Goal: Book appointment/travel/reservation

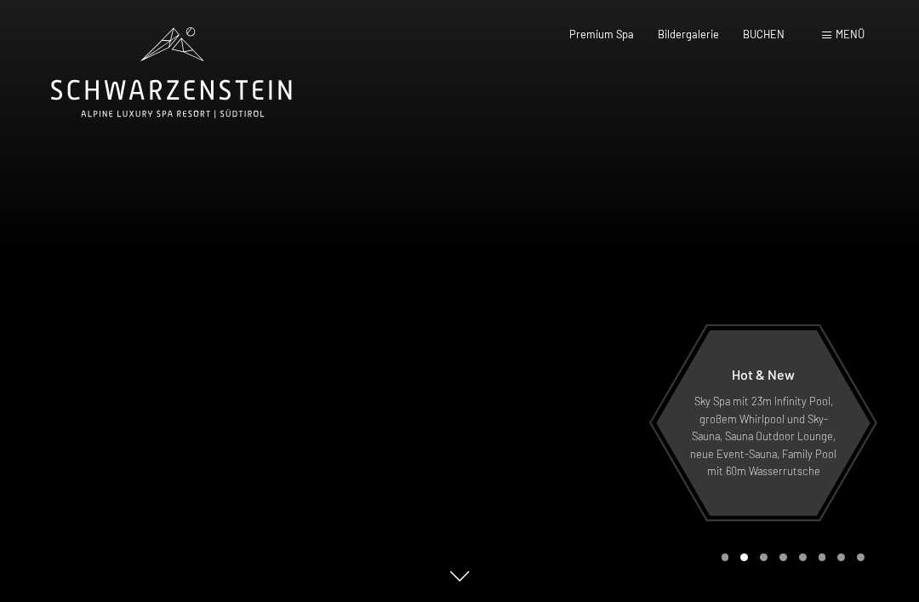
click at [828, 38] on span at bounding box center [826, 35] width 9 height 8
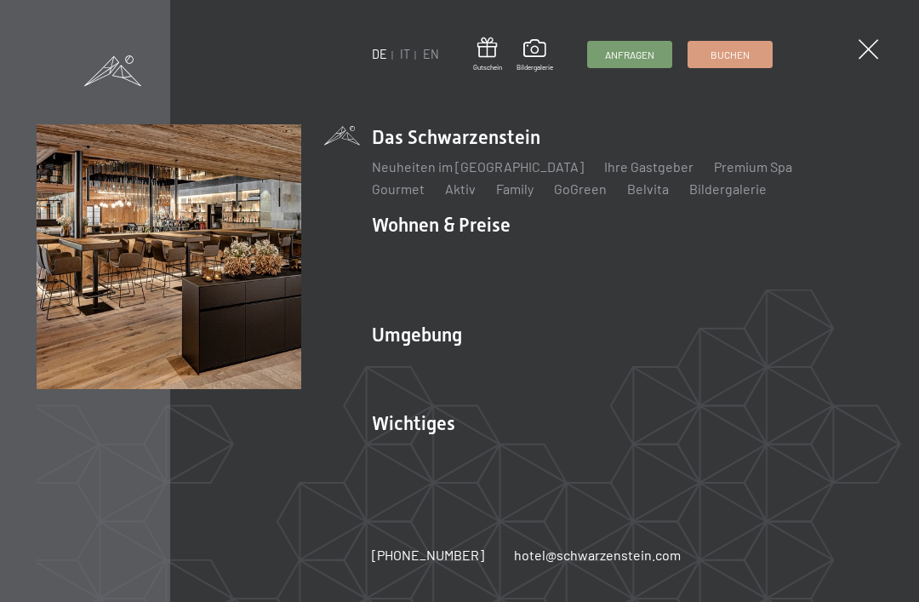
click at [407, 49] on link "IT" at bounding box center [405, 54] width 10 height 14
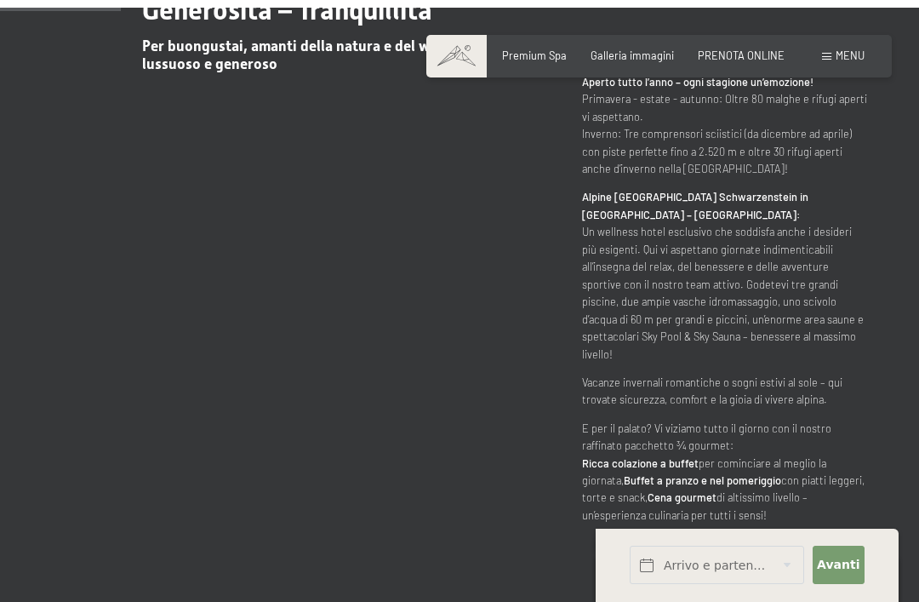
scroll to position [776, 0]
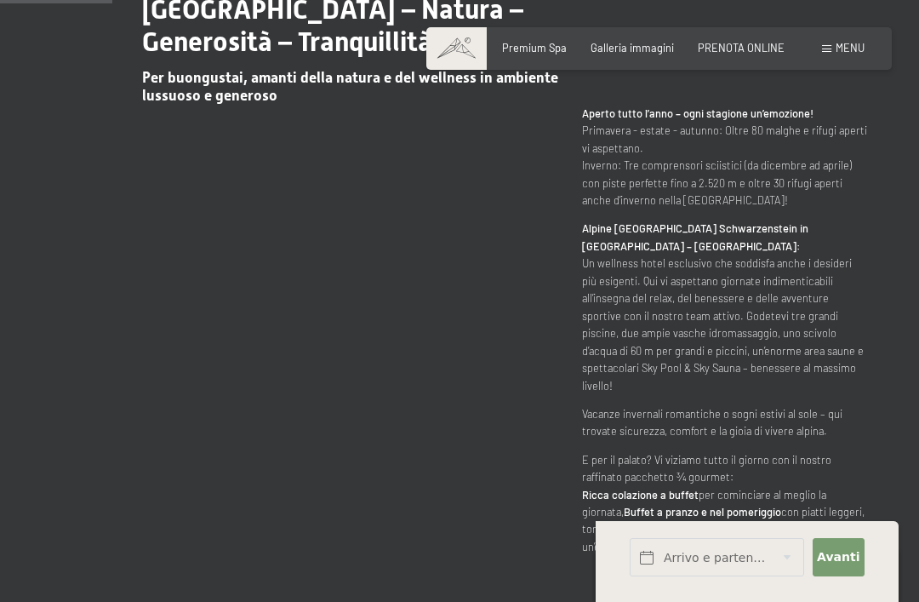
click at [732, 47] on span "PRENOTA ONLINE" at bounding box center [741, 48] width 87 height 14
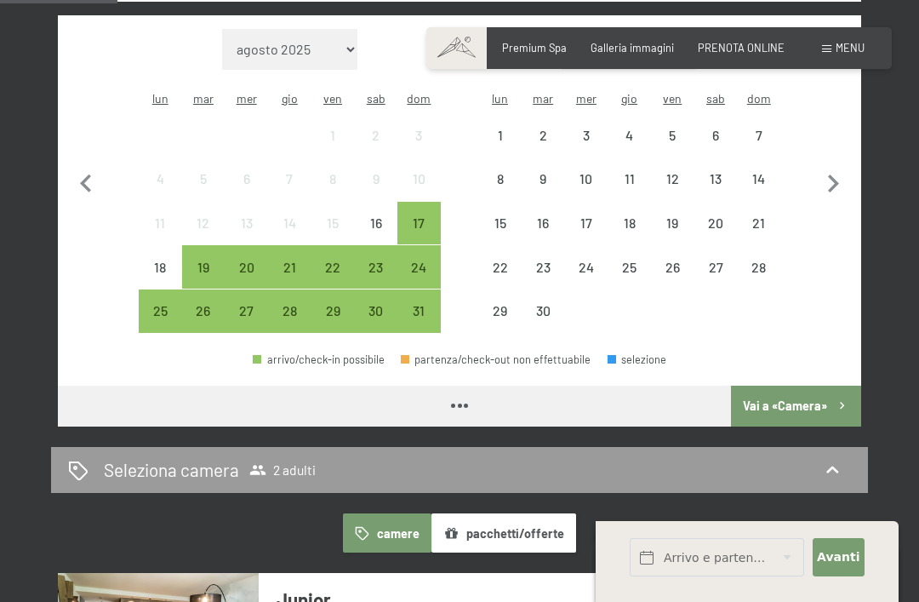
scroll to position [499, 0]
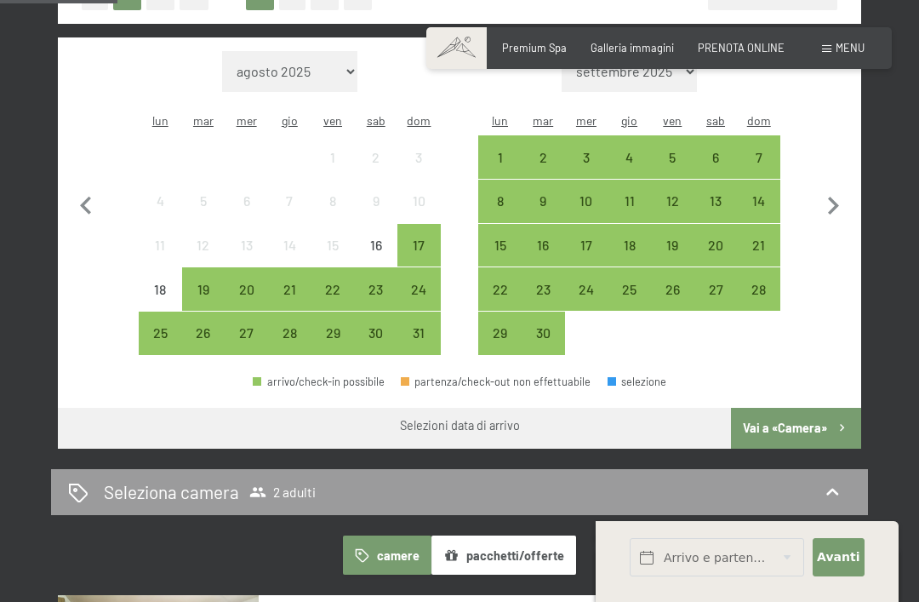
click at [344, 283] on div "22" at bounding box center [333, 303] width 40 height 40
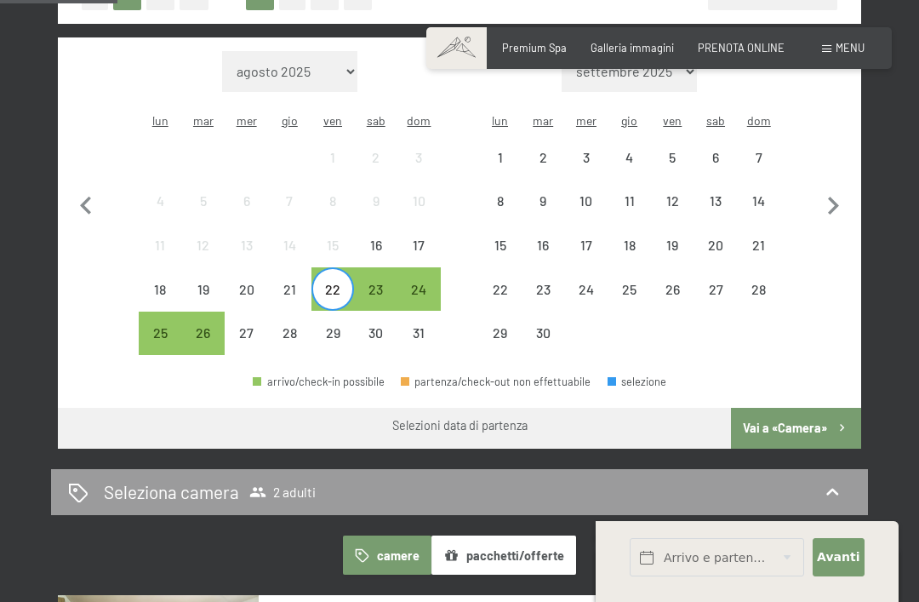
click at [213, 326] on div "26" at bounding box center [204, 346] width 40 height 40
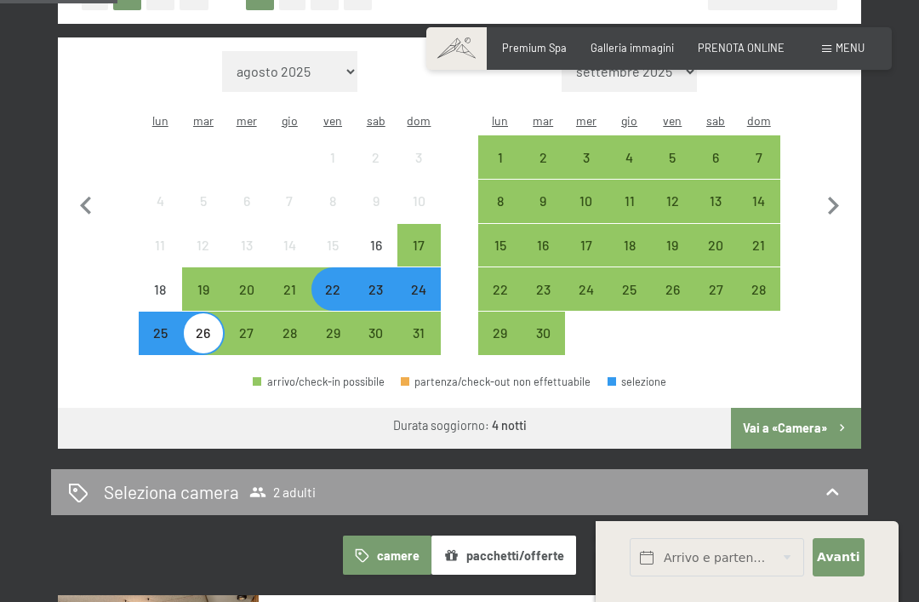
click at [792, 420] on button "Vai a «Camera»" at bounding box center [796, 428] width 130 height 41
